Goal: Task Accomplishment & Management: Use online tool/utility

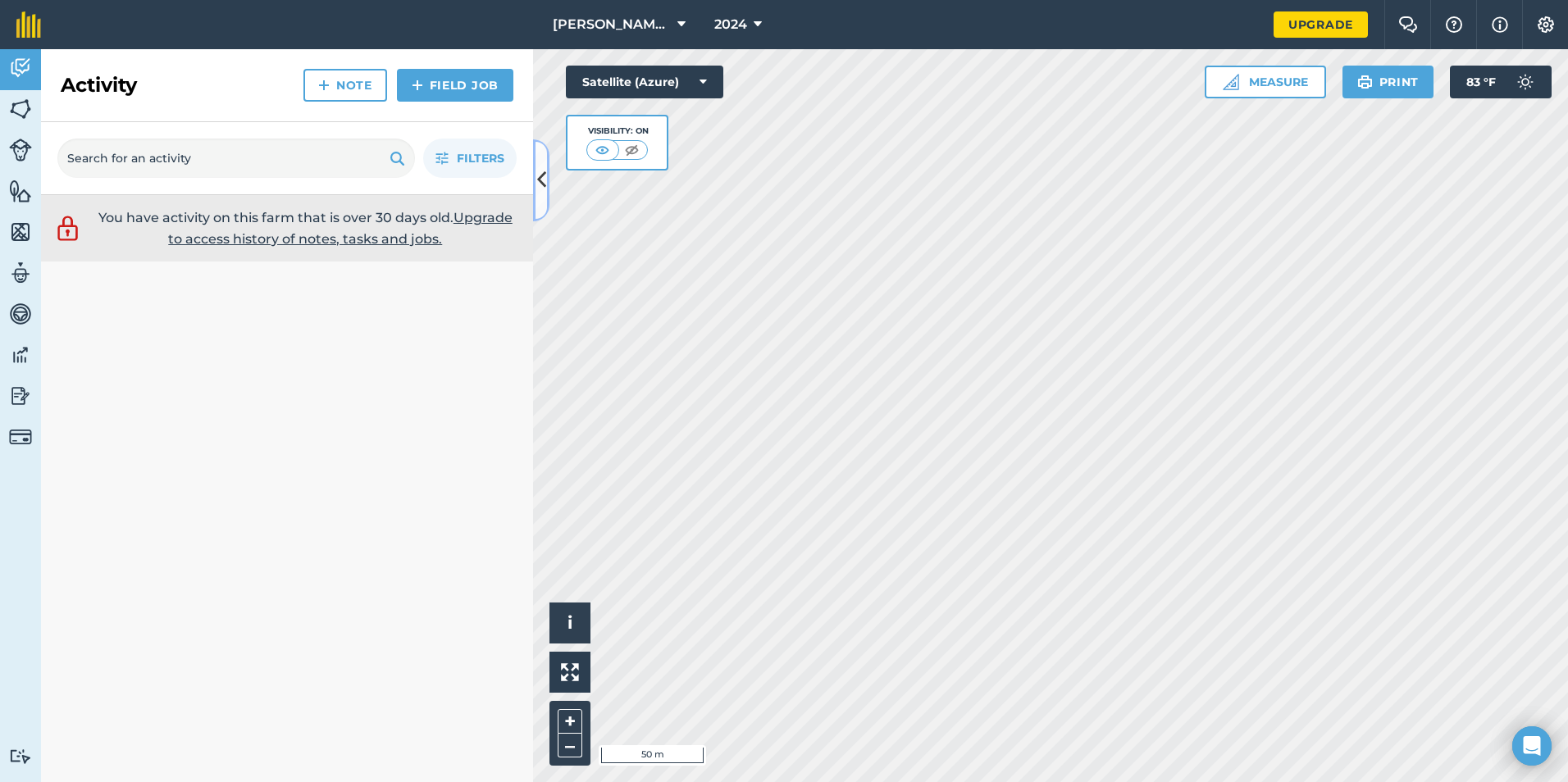
click at [544, 177] on icon at bounding box center [541, 180] width 9 height 29
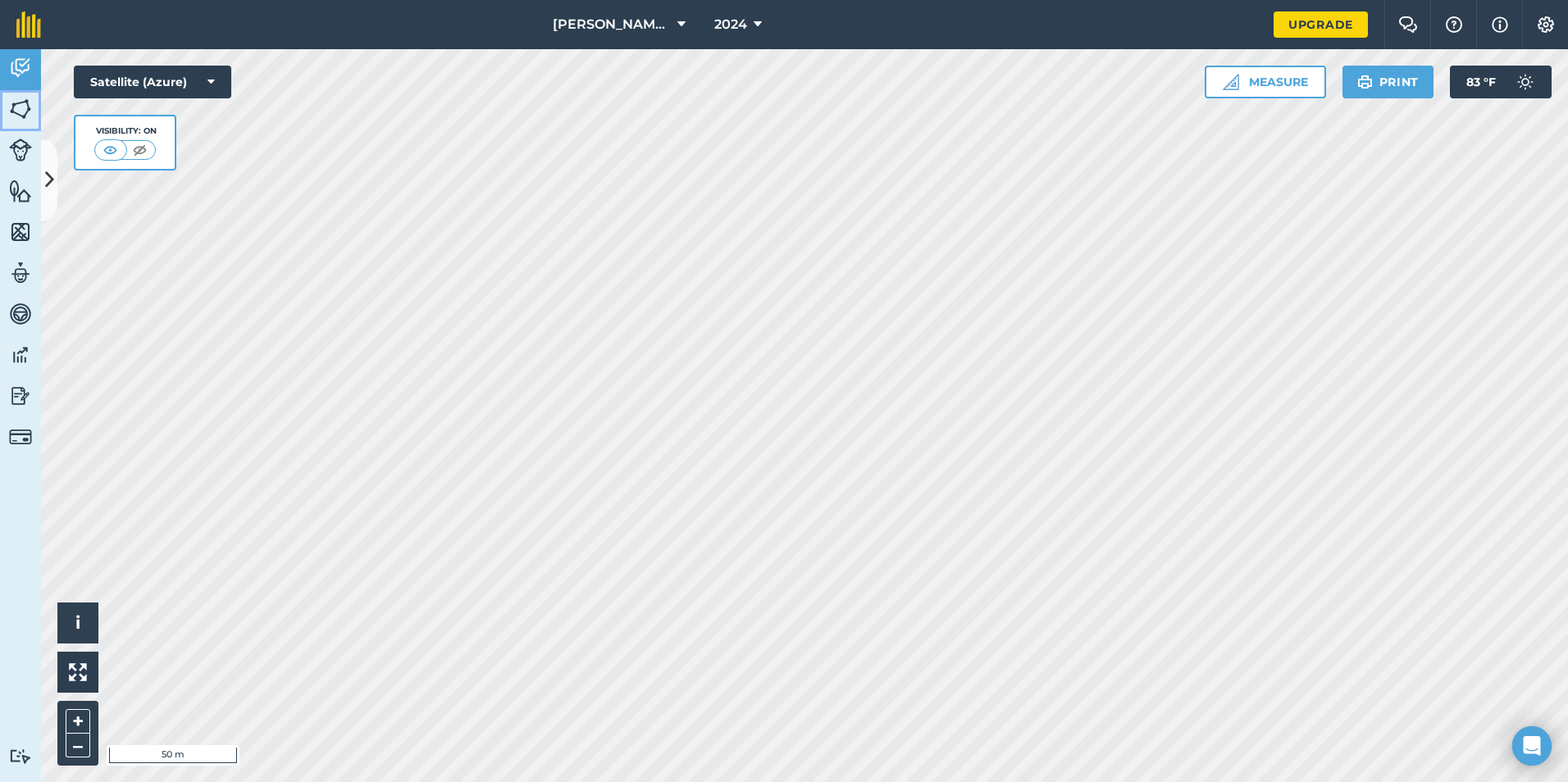
click at [29, 113] on img at bounding box center [21, 108] width 23 height 24
click at [22, 64] on img at bounding box center [21, 67] width 23 height 24
click at [54, 166] on button at bounding box center [49, 181] width 16 height 82
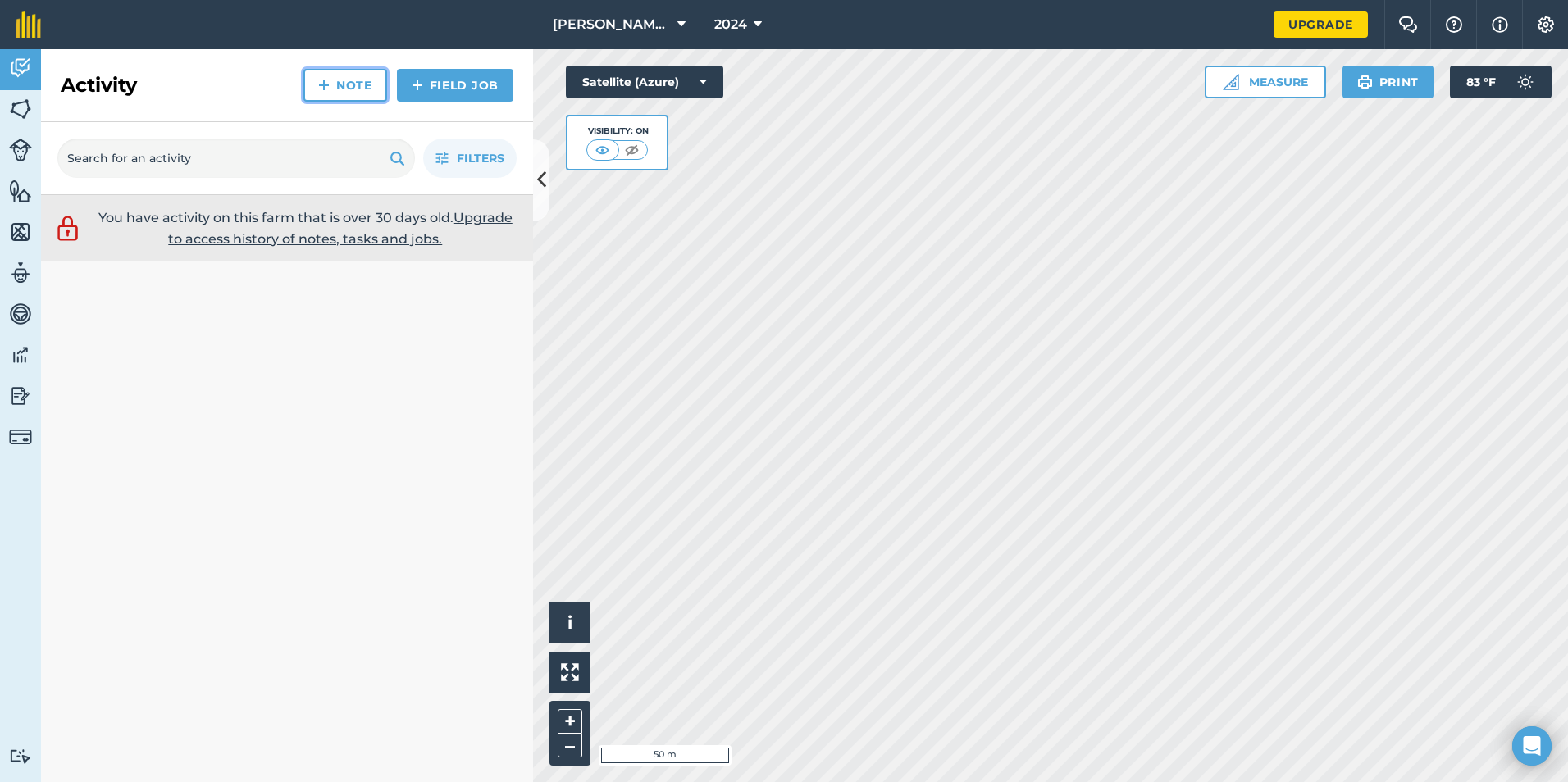
click at [352, 80] on link "Note" at bounding box center [345, 85] width 83 height 33
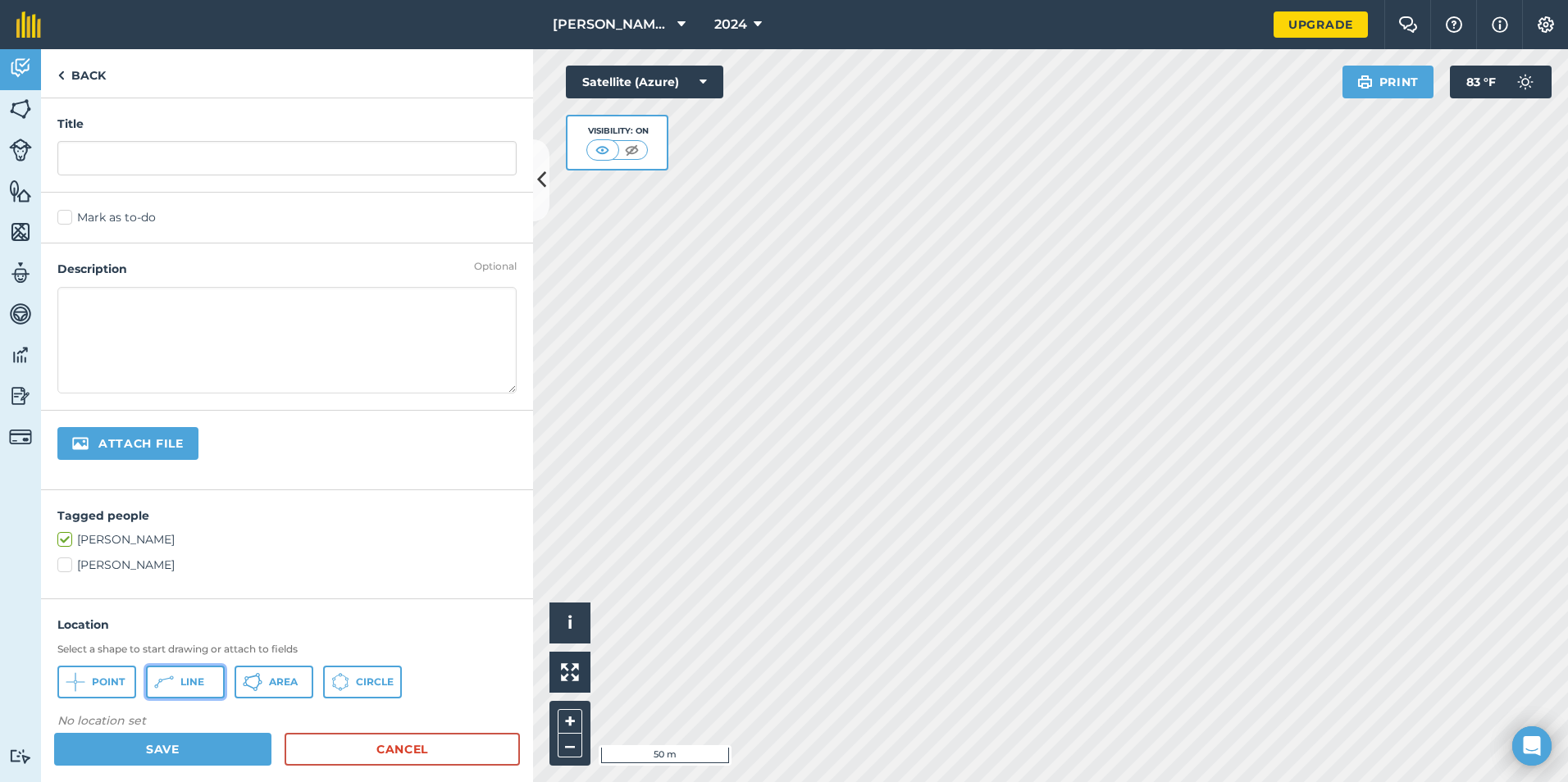
drag, startPoint x: 165, startPoint y: 677, endPoint x: 182, endPoint y: 677, distance: 17.0
click at [85, 677] on icon at bounding box center [75, 682] width 20 height 20
